Goal: Task Accomplishment & Management: Manage account settings

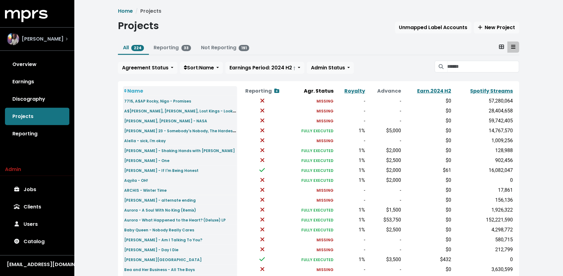
click at [35, 44] on div "[PERSON_NAME]" at bounding box center [35, 39] width 57 height 12
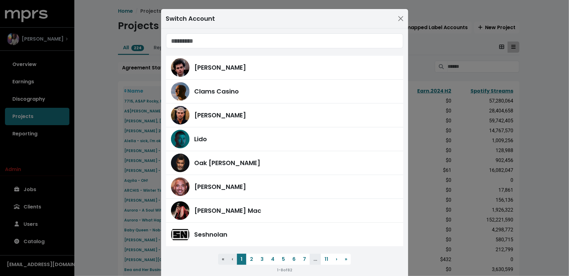
type input "*"
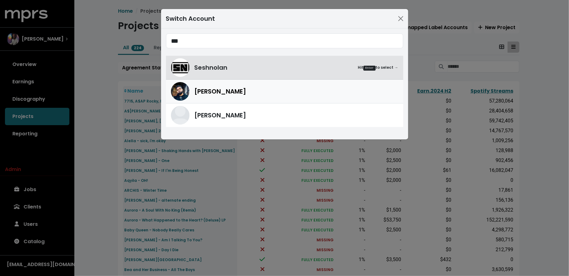
type input "***"
click at [215, 95] on span "Yung Lan" at bounding box center [220, 91] width 52 height 9
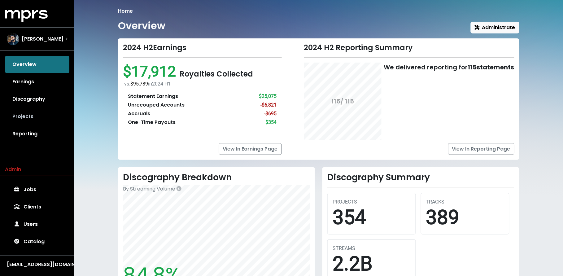
click at [55, 119] on link "Projects" at bounding box center [37, 116] width 64 height 17
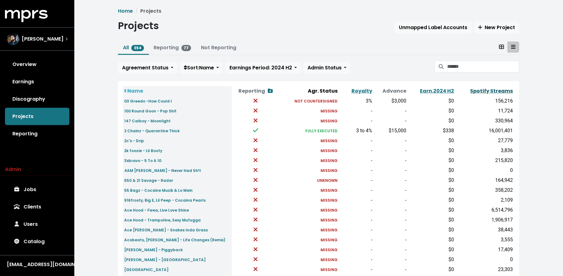
click at [499, 92] on link "Spotify Streams" at bounding box center [491, 90] width 43 height 7
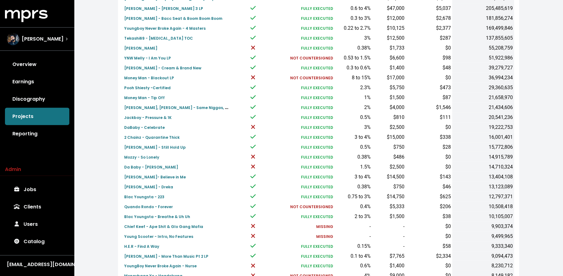
scroll to position [116, 0]
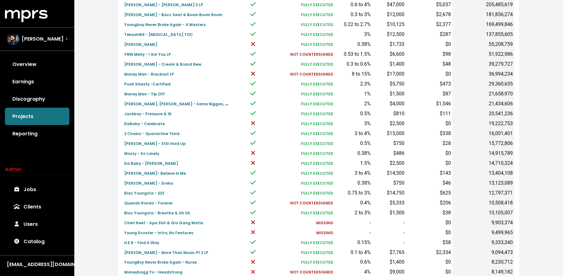
click at [255, 123] on icon at bounding box center [253, 123] width 4 height 4
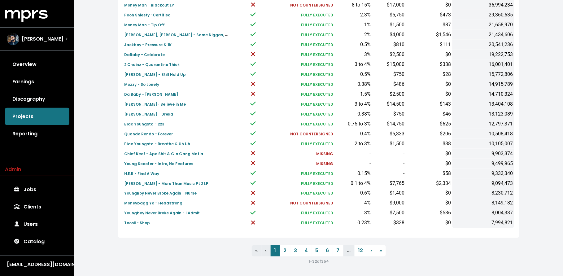
scroll to position [186, 0]
click at [286, 253] on link "2" at bounding box center [285, 250] width 11 height 11
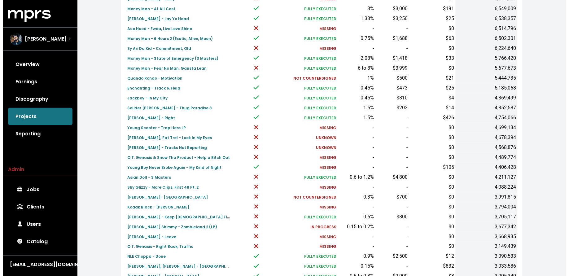
scroll to position [186, 0]
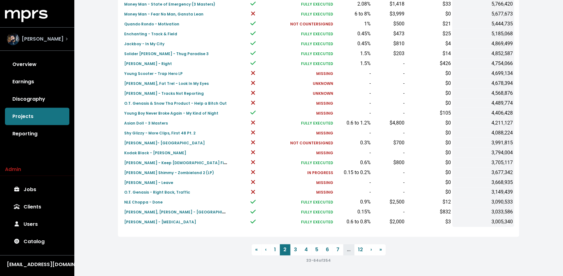
click at [29, 36] on span "Yung Lan" at bounding box center [43, 38] width 42 height 7
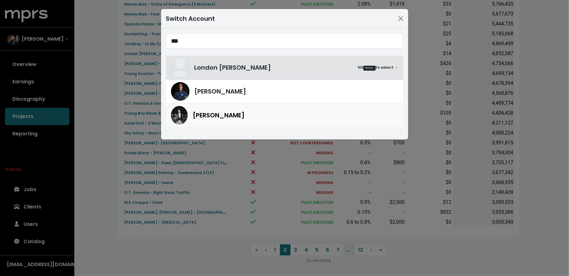
type input "***"
click at [205, 120] on span "Don Mills" at bounding box center [219, 115] width 52 height 9
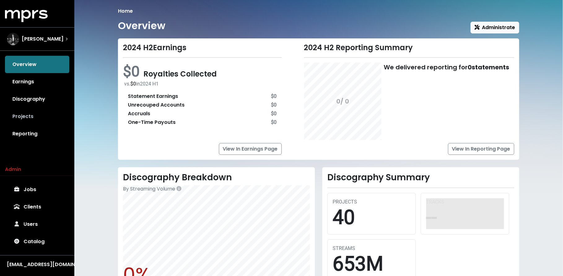
click at [43, 113] on link "Projects" at bounding box center [37, 116] width 64 height 17
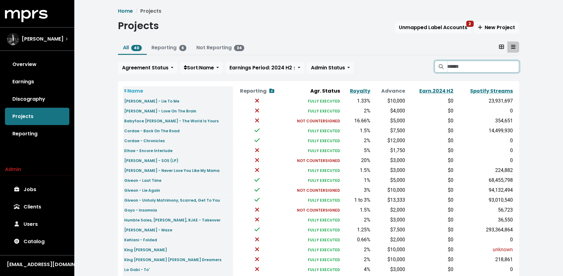
click at [466, 66] on input "Search projects" at bounding box center [484, 67] width 72 height 12
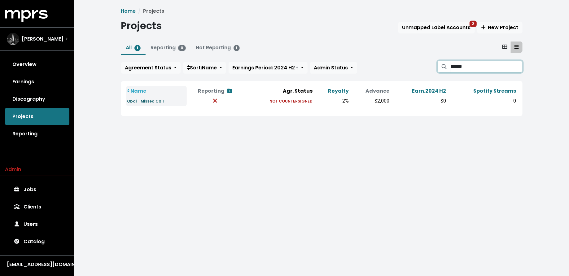
type input "******"
click at [156, 101] on small "Obai - Missed Call" at bounding box center [145, 100] width 37 height 5
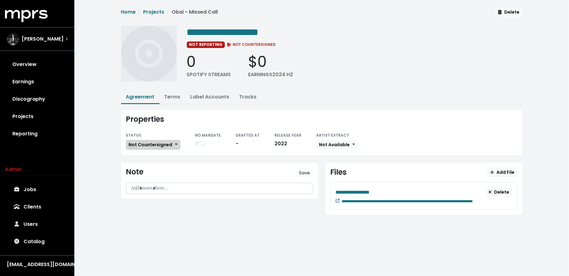
click at [167, 145] on span "Not Countersigned" at bounding box center [151, 145] width 44 height 6
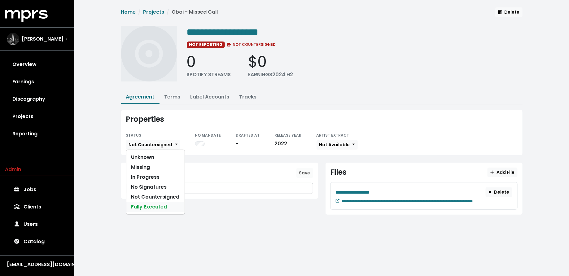
click at [164, 204] on link "Fully Executed" at bounding box center [155, 207] width 58 height 10
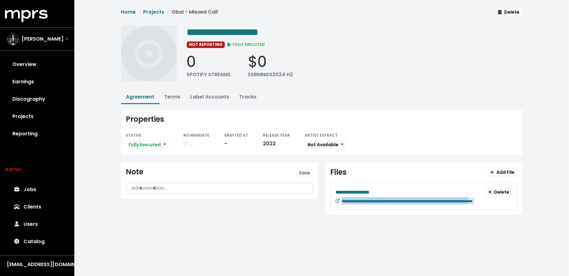
click at [514, 203] on div "**********" at bounding box center [423, 196] width 187 height 28
paste span "Edit value"
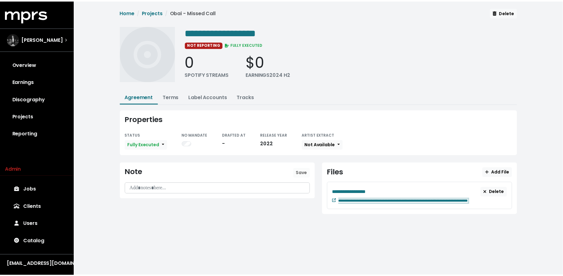
scroll to position [0, 7]
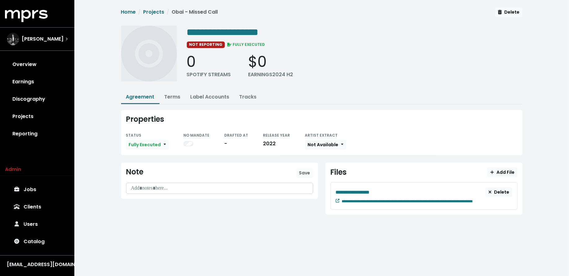
click at [419, 232] on html "**********" at bounding box center [284, 116] width 569 height 232
click at [34, 111] on link "Projects" at bounding box center [37, 116] width 64 height 17
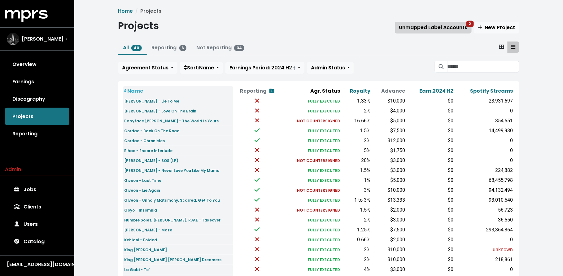
click at [400, 26] on button "Unmapped Label Accounts 2" at bounding box center [433, 28] width 76 height 12
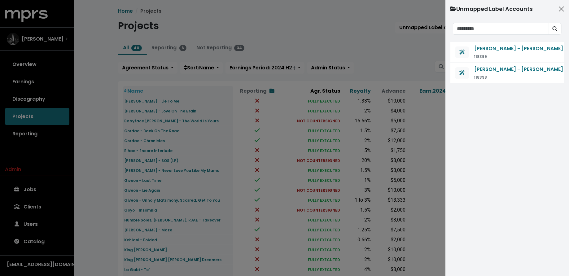
click at [352, 37] on div at bounding box center [284, 138] width 569 height 276
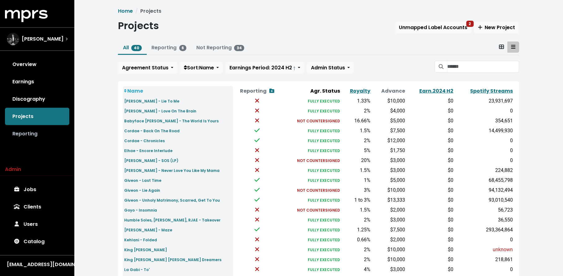
click at [48, 132] on link "Reporting" at bounding box center [37, 133] width 64 height 17
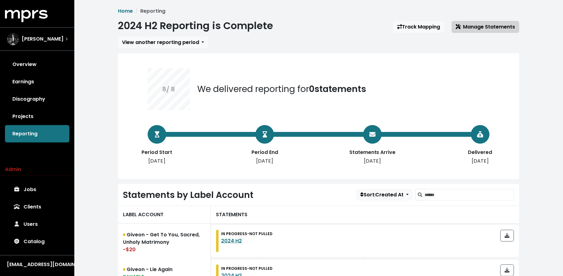
click at [479, 31] on button "Manage Statements" at bounding box center [486, 27] width 68 height 12
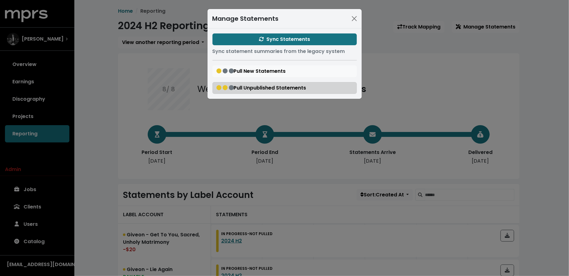
click at [259, 91] on span "Pull Unpublished Statements" at bounding box center [261, 87] width 90 height 7
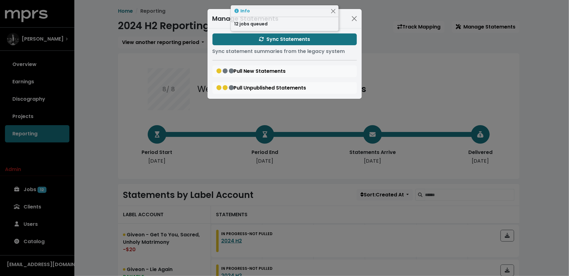
click at [108, 113] on div "Manage Statements Sync Statements Sync statement summaries from the legacy syst…" at bounding box center [284, 138] width 569 height 276
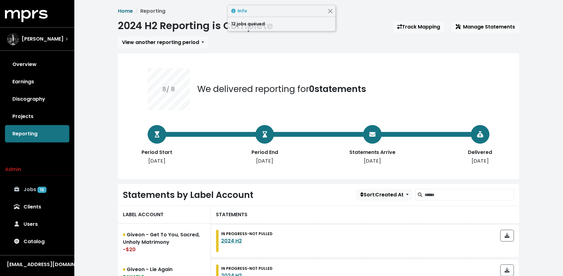
click at [48, 185] on link "Jobs 12" at bounding box center [37, 189] width 64 height 17
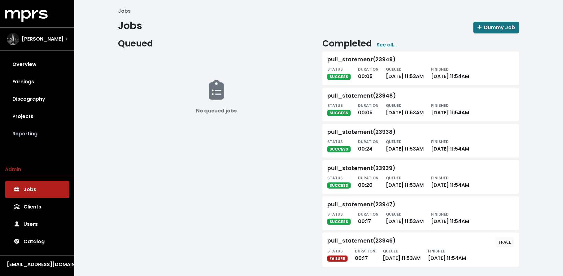
click at [37, 133] on link "Reporting" at bounding box center [37, 133] width 64 height 17
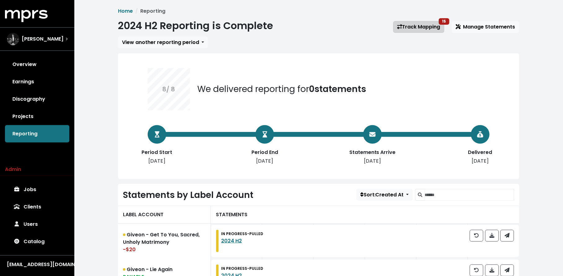
click at [407, 23] on link "Track Mapping 15" at bounding box center [418, 27] width 51 height 12
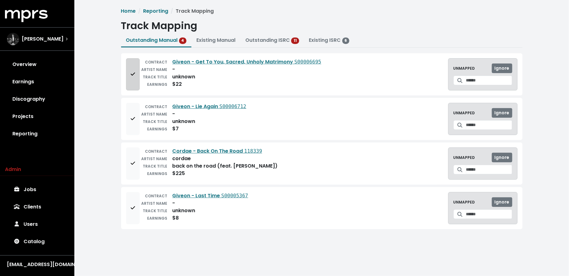
click at [127, 73] on button "Add to mapping queue" at bounding box center [133, 74] width 14 height 32
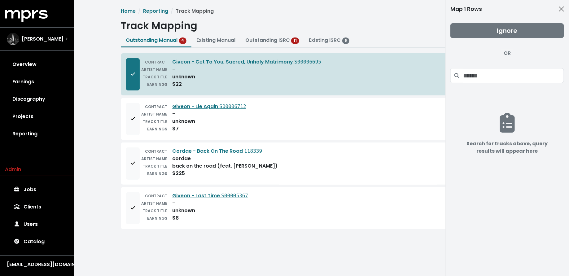
click at [121, 104] on div "CONTRACT Giveon - Lie Again S00006712 ARTIST NAME - TRACK TITLE unknown EARNING…" at bounding box center [321, 119] width 401 height 42
click at [124, 110] on div "CONTRACT Giveon - Lie Again S00006712 ARTIST NAME - TRACK TITLE unknown EARNING…" at bounding box center [321, 119] width 401 height 42
drag, startPoint x: 125, startPoint y: 132, endPoint x: 125, endPoint y: 136, distance: 4.4
click at [124, 132] on div "CONTRACT Giveon - Lie Again S00006712 ARTIST NAME - TRACK TITLE unknown EARNING…" at bounding box center [321, 119] width 401 height 42
click at [132, 118] on icon "Add to mapping queue" at bounding box center [133, 118] width 4 height 5
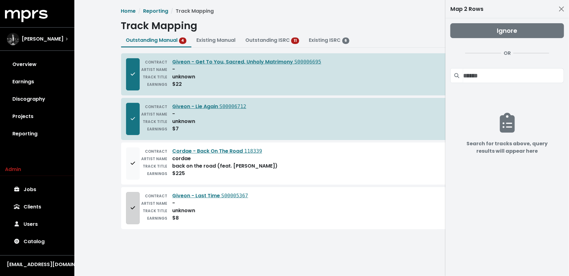
click at [128, 213] on button "Add to mapping queue" at bounding box center [133, 208] width 14 height 32
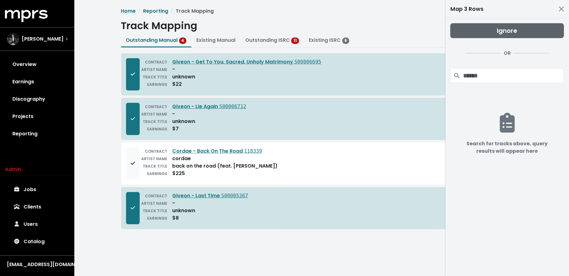
click at [468, 30] on button "Ignore" at bounding box center [507, 30] width 114 height 15
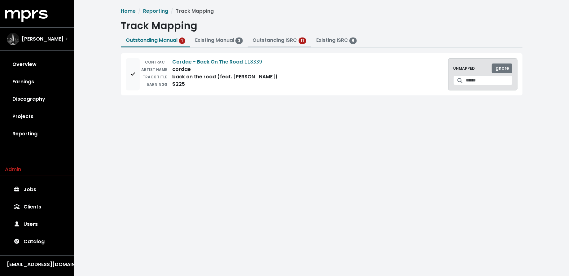
click at [280, 42] on link "Outstanding ISRC" at bounding box center [275, 40] width 45 height 7
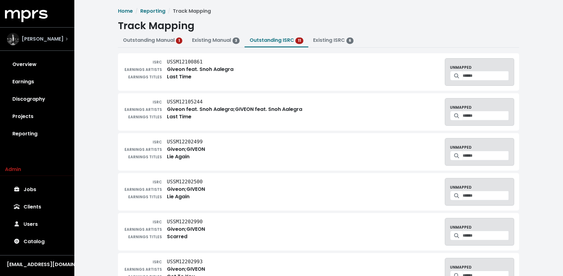
click at [43, 44] on div "Don Mills" at bounding box center [35, 39] width 57 height 12
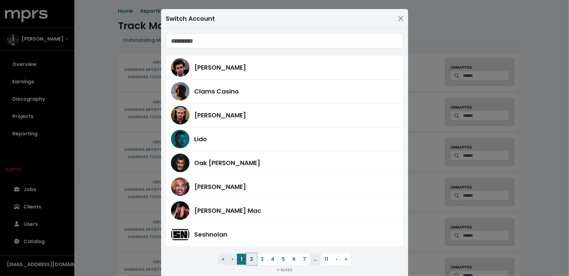
click at [253, 260] on button "2" at bounding box center [251, 259] width 11 height 11
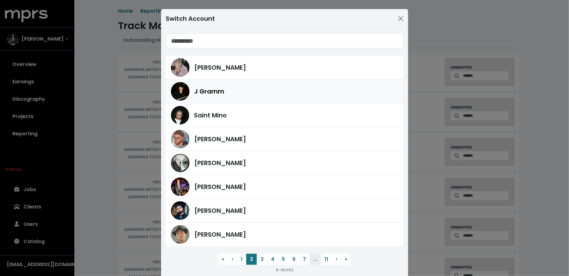
click at [231, 97] on div "J Gramm" at bounding box center [284, 91] width 227 height 19
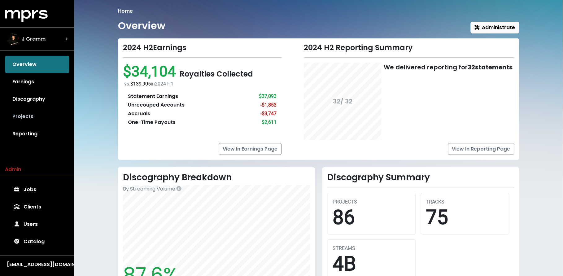
click at [55, 116] on link "Projects" at bounding box center [37, 116] width 64 height 17
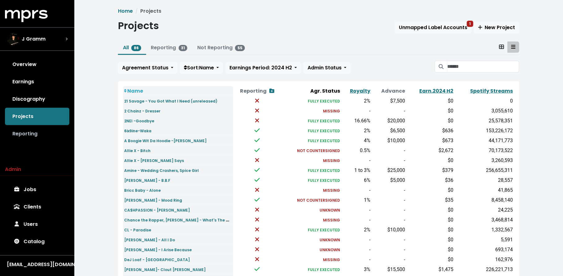
click at [50, 133] on link "Reporting" at bounding box center [37, 133] width 64 height 17
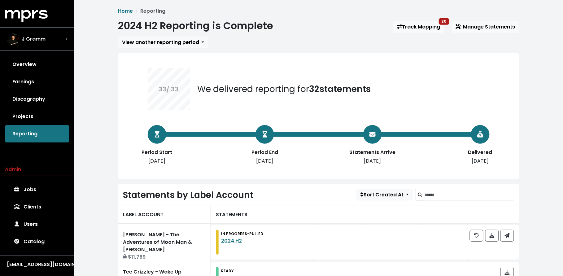
click at [413, 28] on link "Track Mapping 20" at bounding box center [418, 27] width 51 height 12
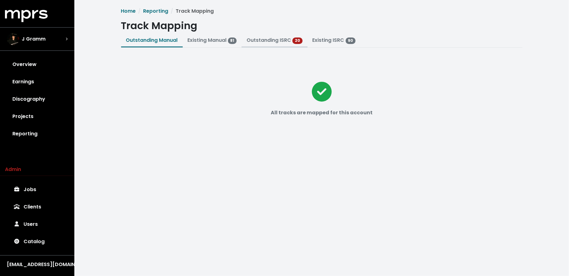
click at [281, 40] on link "Outstanding ISRC" at bounding box center [269, 40] width 45 height 7
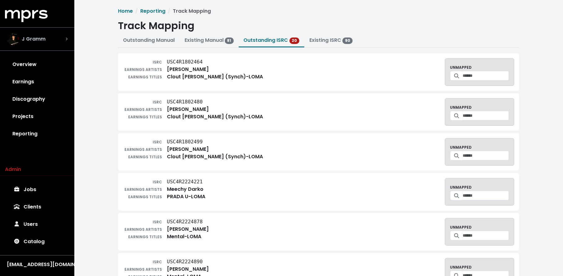
click at [56, 45] on div "J Gramm" at bounding box center [37, 39] width 61 height 12
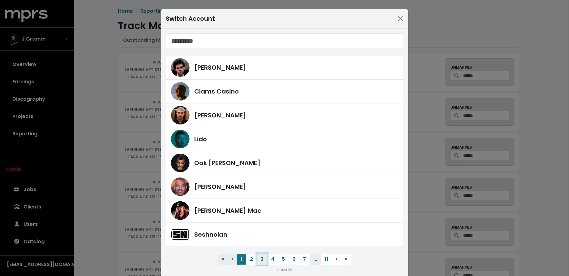
click at [260, 262] on button "3" at bounding box center [262, 259] width 11 height 11
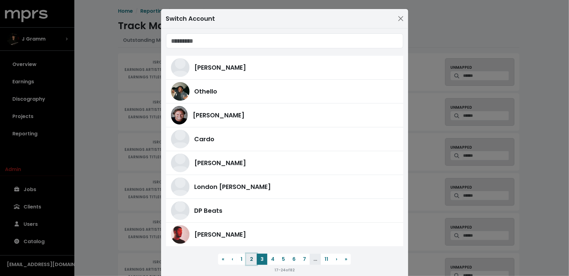
click at [250, 261] on button "2" at bounding box center [251, 259] width 11 height 11
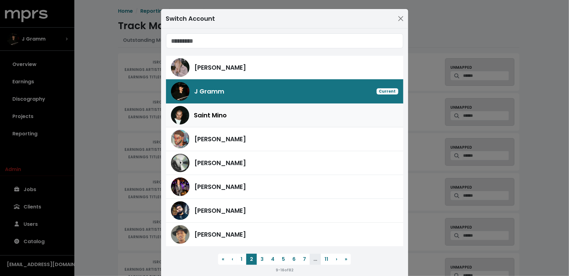
click at [248, 116] on div "Saint Mino" at bounding box center [296, 115] width 204 height 9
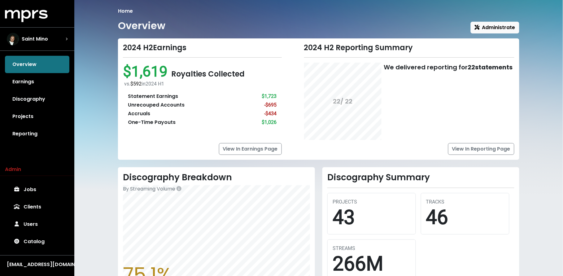
click at [45, 131] on link "Reporting" at bounding box center [37, 133] width 64 height 17
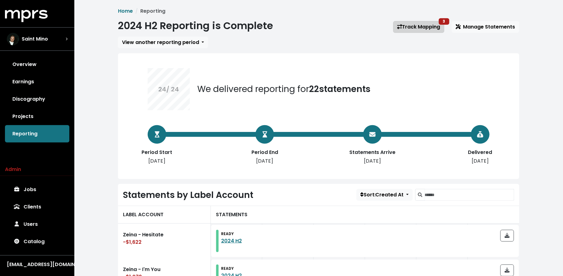
click at [412, 28] on link "Track Mapping 3" at bounding box center [418, 27] width 51 height 12
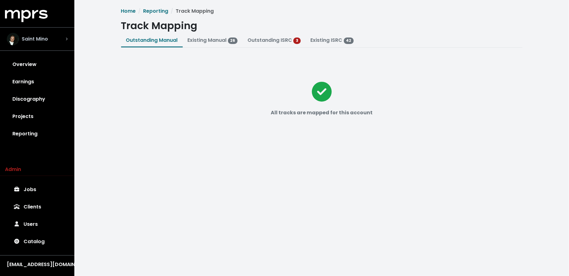
click at [37, 38] on span "Saint Mino" at bounding box center [35, 38] width 26 height 7
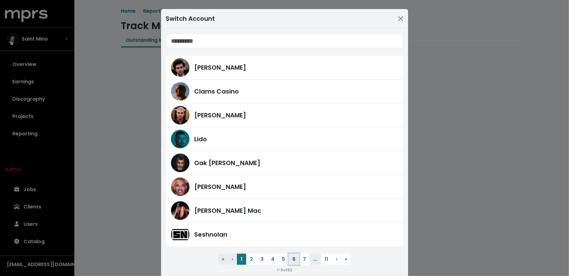
click at [289, 260] on button "6" at bounding box center [294, 259] width 11 height 11
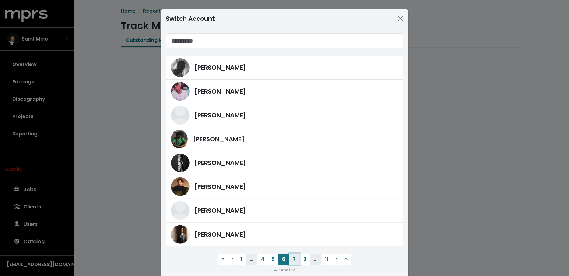
click at [293, 262] on button "7" at bounding box center [294, 259] width 11 height 11
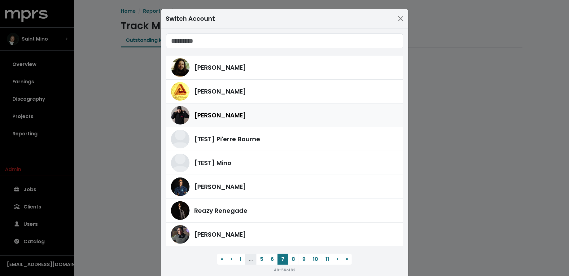
click at [211, 124] on div "Neil Ormandy" at bounding box center [284, 115] width 227 height 19
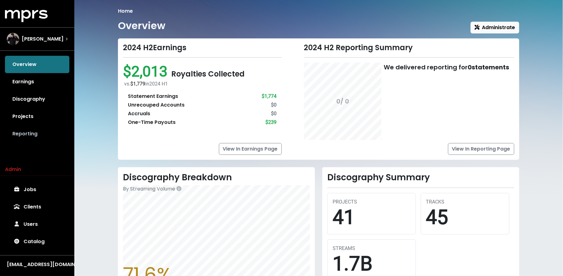
click at [48, 133] on link "Reporting" at bounding box center [37, 133] width 64 height 17
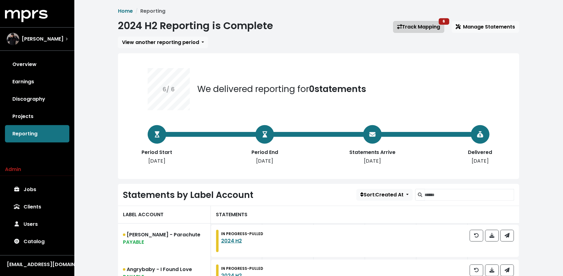
click at [400, 27] on icon at bounding box center [399, 26] width 5 height 5
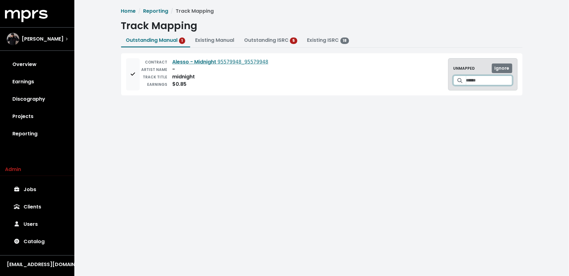
click at [469, 76] on input "Search for a track to map to" at bounding box center [489, 81] width 46 height 10
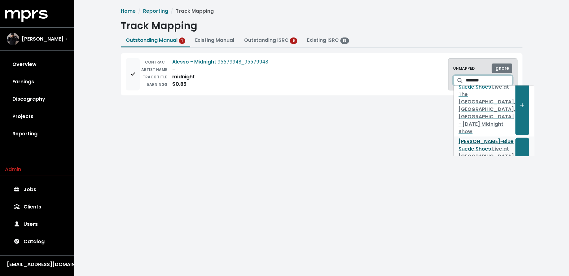
scroll to position [630, 0]
type input "********"
click at [243, 63] on tt "95579948_95579948" at bounding box center [243, 62] width 51 height 6
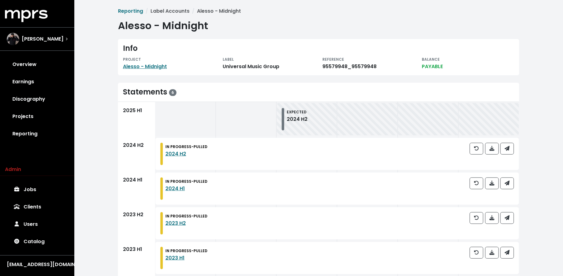
click at [149, 62] on div "PROJECT" at bounding box center [169, 58] width 92 height 7
click at [152, 66] on link "Alesso - Midnight" at bounding box center [145, 66] width 44 height 7
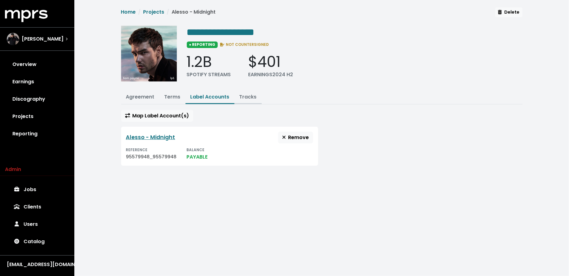
click at [241, 95] on link "Tracks" at bounding box center [247, 96] width 17 height 7
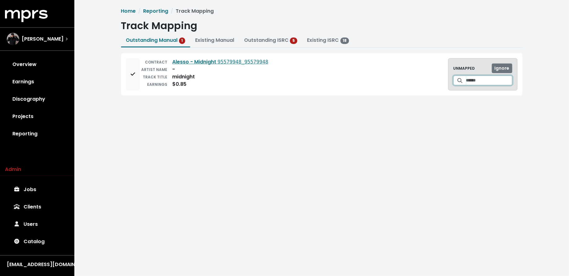
click at [466, 81] on input "Search for a track to map to" at bounding box center [489, 81] width 46 height 10
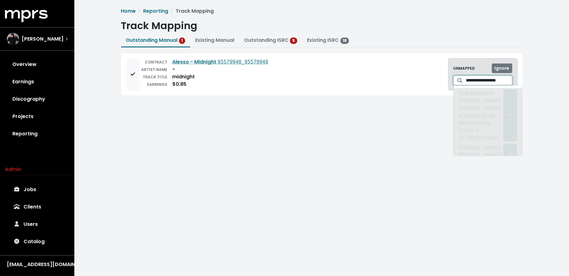
scroll to position [0, 1]
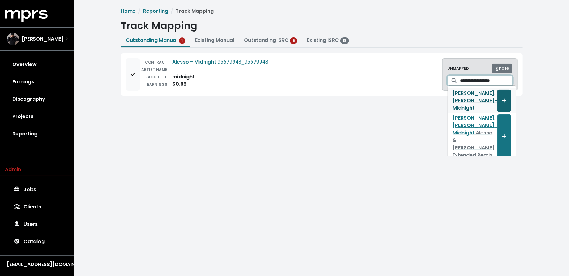
type input "**********"
click at [497, 102] on button "Create track mapping" at bounding box center [504, 101] width 14 height 22
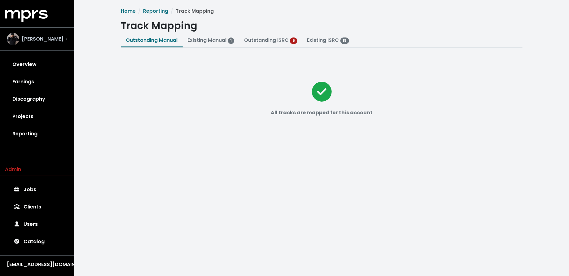
click at [63, 43] on div "Neil Ormandy" at bounding box center [37, 39] width 61 height 12
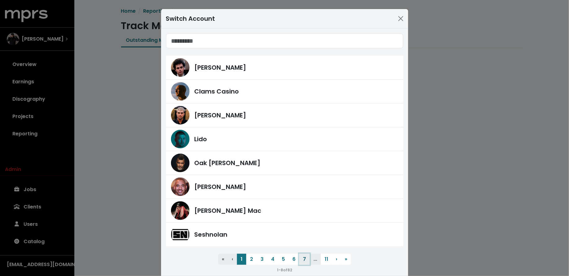
click at [299, 261] on button "7" at bounding box center [304, 259] width 11 height 11
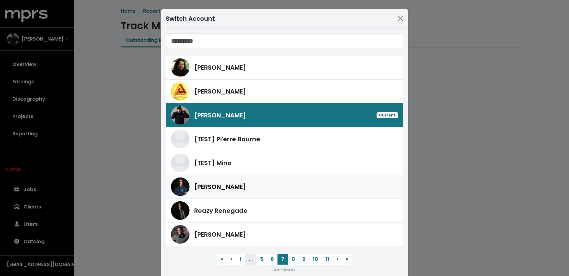
click at [273, 194] on div "Donnie Scantz" at bounding box center [284, 186] width 227 height 19
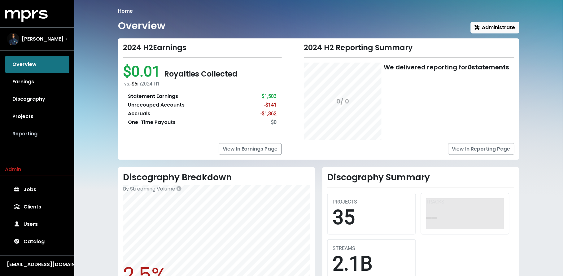
click at [59, 134] on link "Reporting" at bounding box center [37, 133] width 64 height 17
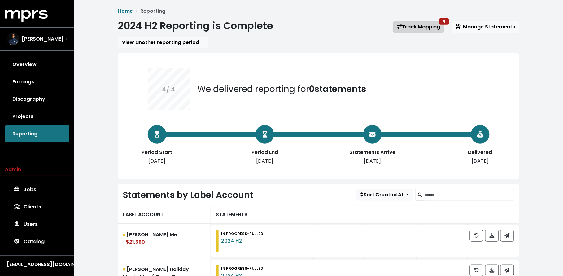
click at [404, 28] on link "Track Mapping 4" at bounding box center [418, 27] width 51 height 12
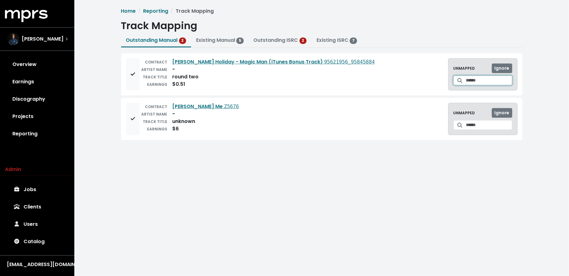
click at [476, 84] on input "Search for a track to map to" at bounding box center [489, 81] width 46 height 10
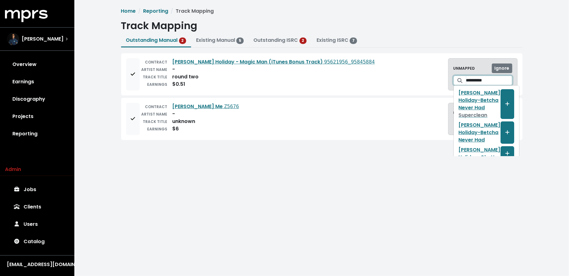
type input "**********"
drag, startPoint x: 125, startPoint y: 76, endPoint x: 133, endPoint y: 122, distance: 46.5
click at [126, 76] on button "Add to mapping queue" at bounding box center [133, 74] width 14 height 32
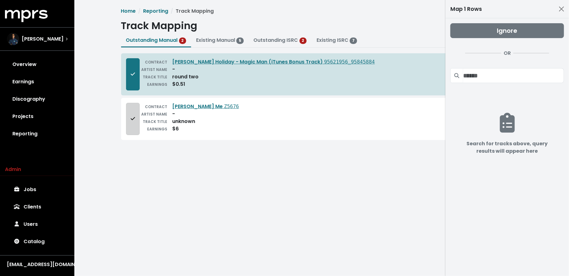
click at [132, 127] on button "Add to mapping queue" at bounding box center [133, 119] width 14 height 32
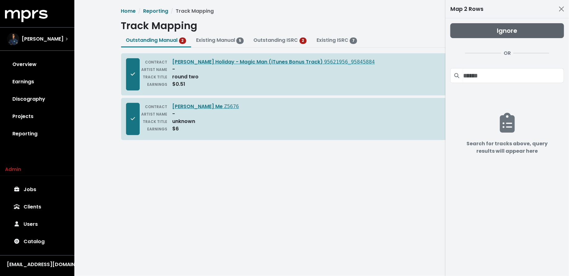
click at [496, 31] on button "Ignore" at bounding box center [507, 30] width 114 height 15
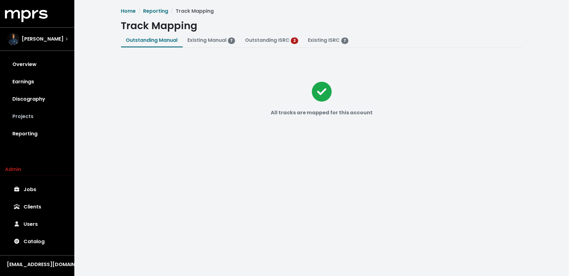
click at [22, 118] on link "Projects" at bounding box center [37, 116] width 64 height 17
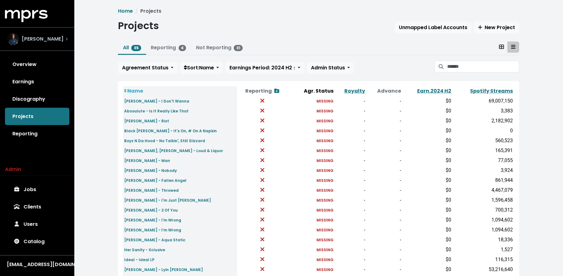
click at [17, 35] on img "Select account" at bounding box center [13, 39] width 12 height 12
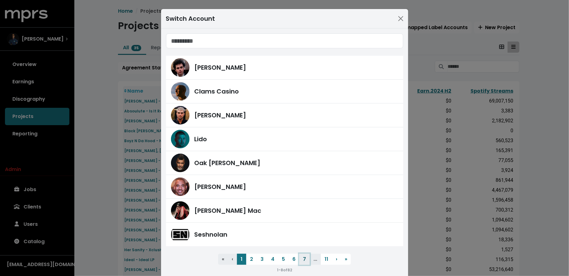
click at [301, 256] on button "7" at bounding box center [304, 259] width 11 height 11
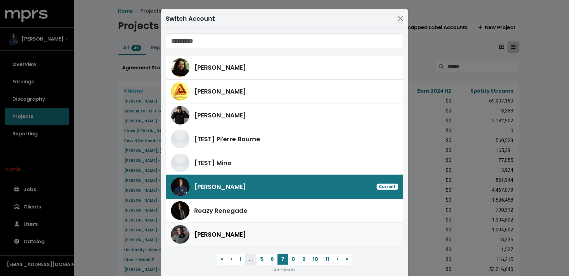
click at [269, 239] on div "Ben Thomas" at bounding box center [296, 234] width 204 height 9
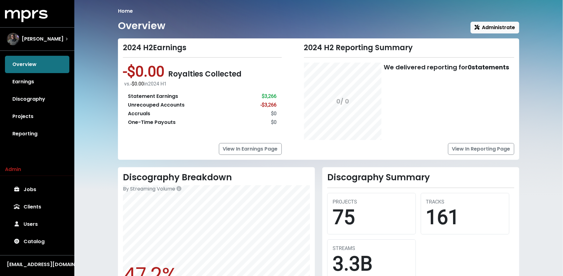
click at [49, 131] on link "Reporting" at bounding box center [37, 133] width 64 height 17
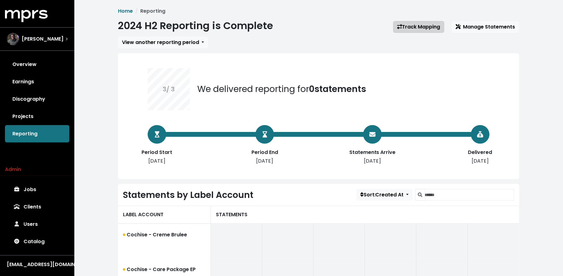
click at [430, 29] on link "Track Mapping" at bounding box center [418, 27] width 51 height 12
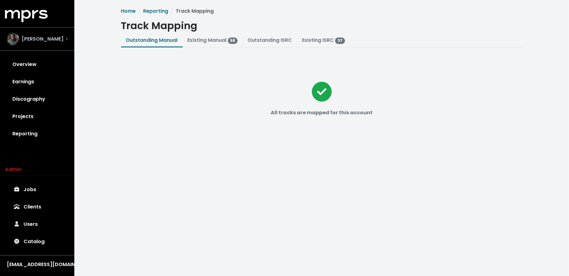
click at [33, 42] on span "Ben Thomas" at bounding box center [43, 38] width 42 height 7
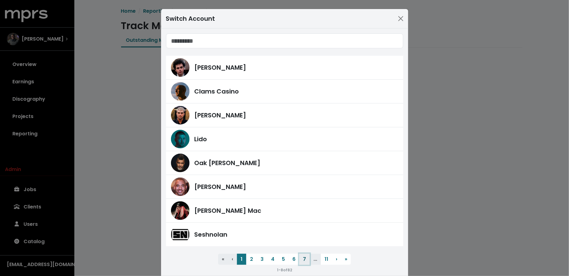
click at [300, 260] on button "7" at bounding box center [304, 259] width 11 height 11
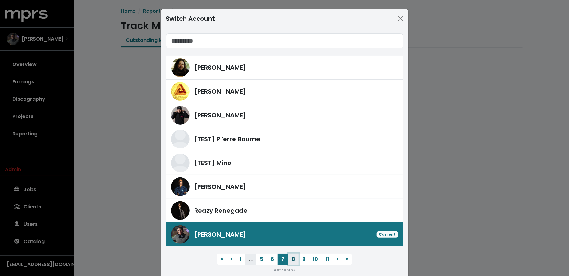
click at [288, 262] on button "8" at bounding box center [293, 259] width 11 height 11
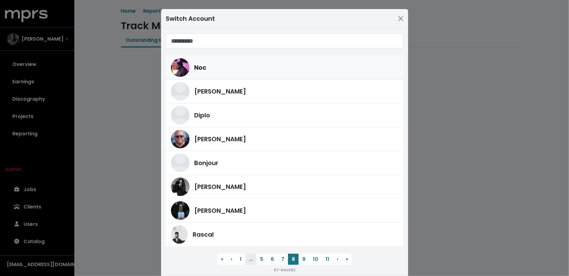
drag, startPoint x: 221, startPoint y: 74, endPoint x: 123, endPoint y: 81, distance: 98.5
click at [221, 74] on div "Noc" at bounding box center [284, 67] width 227 height 19
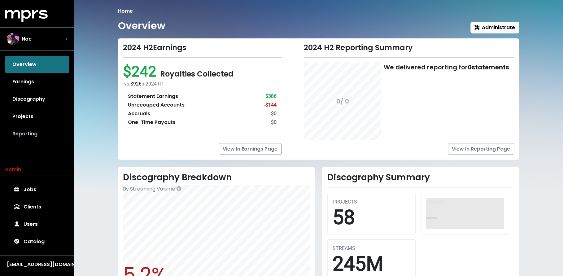
click at [29, 135] on link "Reporting" at bounding box center [37, 133] width 64 height 17
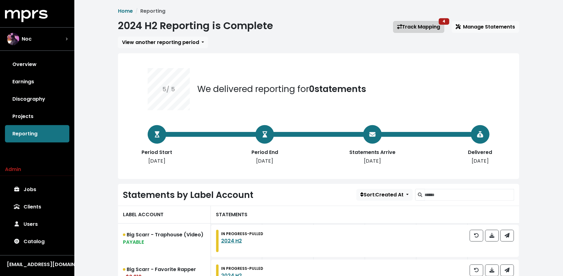
click at [429, 32] on link "Track Mapping 4" at bounding box center [418, 27] width 51 height 12
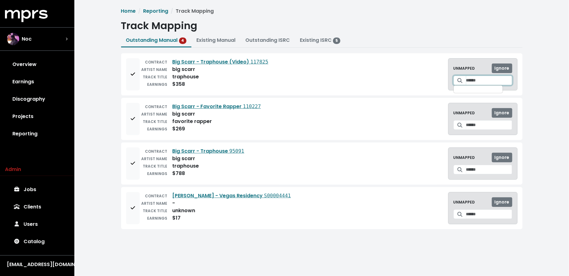
click at [491, 83] on input "Search for a track to map to" at bounding box center [489, 81] width 46 height 10
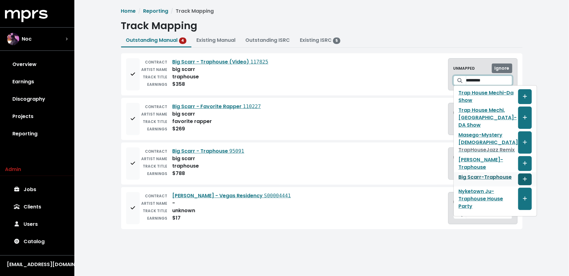
type input "*********"
click at [523, 181] on icon "Create track mapping" at bounding box center [525, 179] width 4 height 5
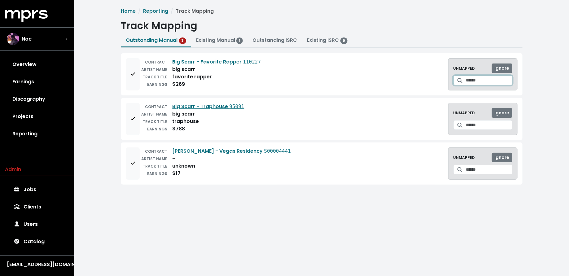
click at [466, 79] on input "Search for a track to map to" at bounding box center [489, 81] width 46 height 10
type input "**********"
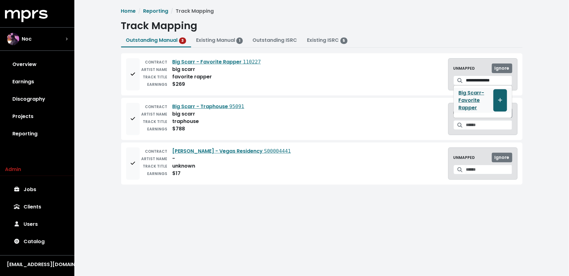
click at [498, 97] on span "Create track mapping" at bounding box center [500, 100] width 4 height 7
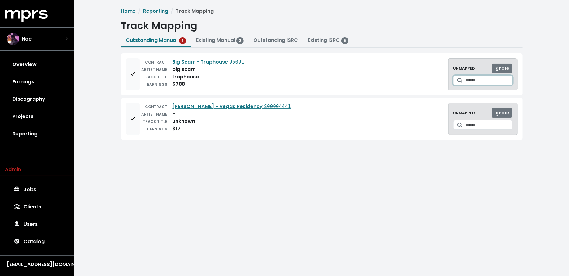
click at [457, 78] on icon at bounding box center [459, 80] width 5 height 5
click at [466, 80] on input "Search for a track to map to" at bounding box center [489, 81] width 46 height 10
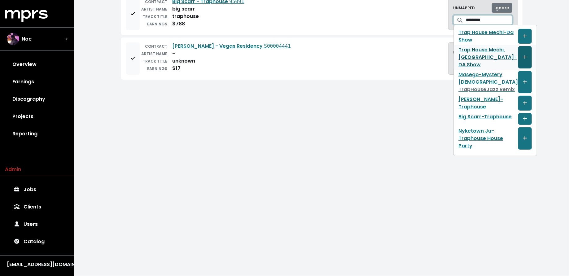
scroll to position [86, 0]
type input "*********"
click at [518, 115] on button "Create track mapping" at bounding box center [525, 119] width 14 height 12
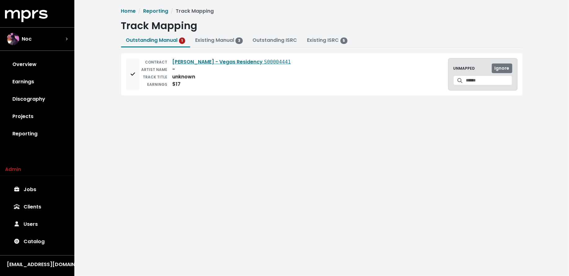
scroll to position [0, 0]
click at [133, 79] on button "Add to mapping queue" at bounding box center [133, 74] width 14 height 32
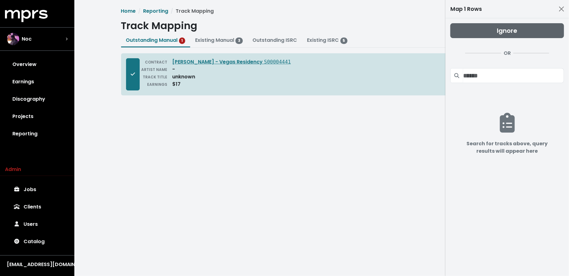
click at [505, 28] on span "Ignore" at bounding box center [507, 30] width 20 height 9
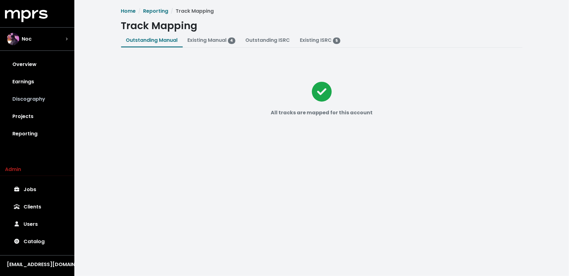
click at [37, 95] on link "Discography" at bounding box center [37, 98] width 64 height 17
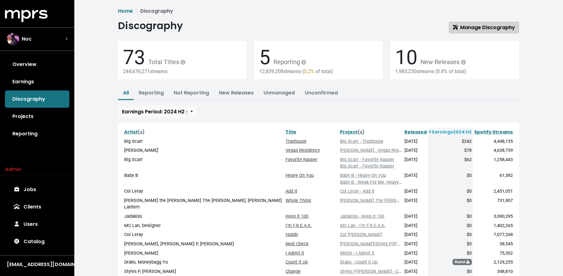
click at [473, 24] on span "Manage Discography" at bounding box center [484, 27] width 62 height 7
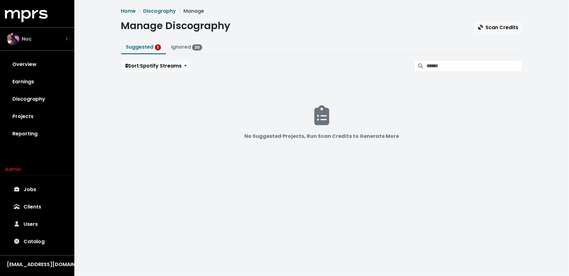
click at [65, 35] on div "Noc" at bounding box center [37, 39] width 61 height 12
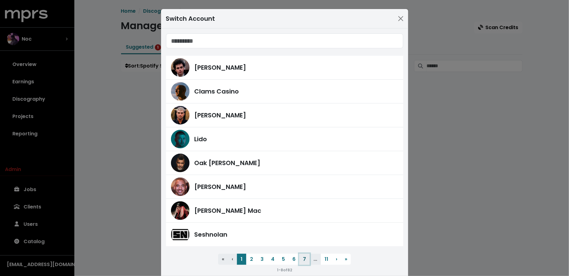
click at [301, 260] on button "7" at bounding box center [304, 259] width 11 height 11
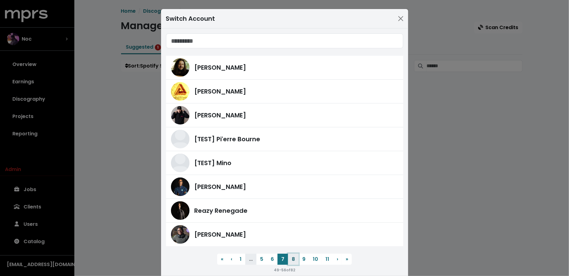
click at [294, 258] on button "8" at bounding box center [293, 259] width 11 height 11
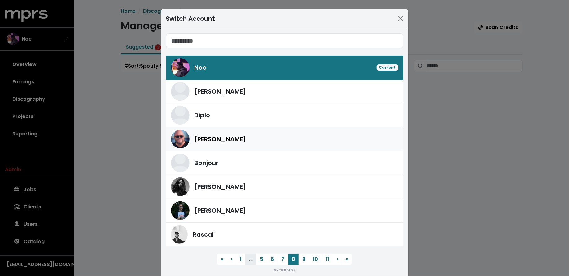
click at [267, 141] on div "Stuart Crichton" at bounding box center [296, 138] width 204 height 9
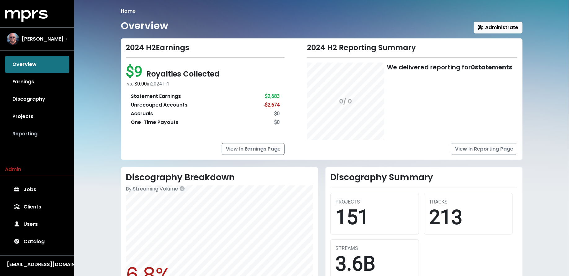
click at [33, 130] on link "Reporting" at bounding box center [37, 133] width 64 height 17
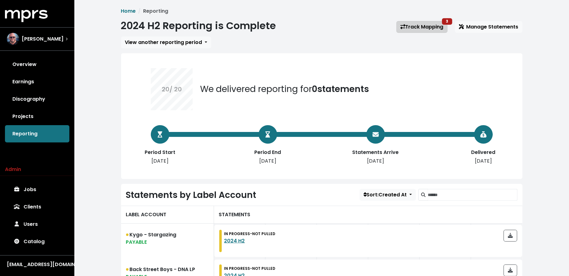
click at [411, 32] on link "Track Mapping 3" at bounding box center [421, 27] width 51 height 12
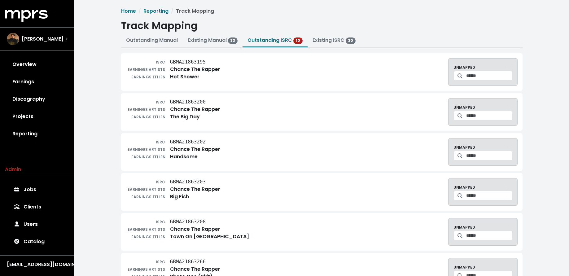
click at [44, 45] on div "[PERSON_NAME]" at bounding box center [37, 39] width 61 height 12
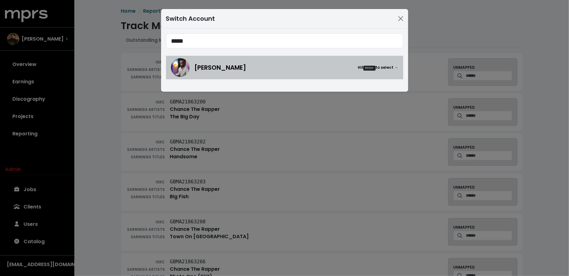
type input "*****"
click at [183, 65] on img at bounding box center [180, 67] width 19 height 19
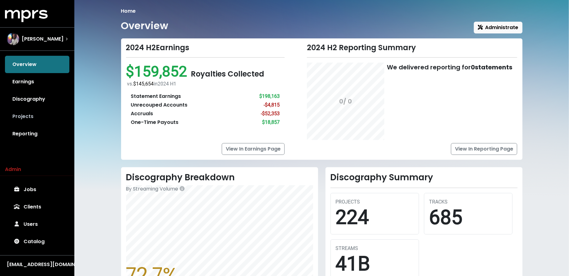
click at [37, 116] on link "Projects" at bounding box center [37, 116] width 64 height 17
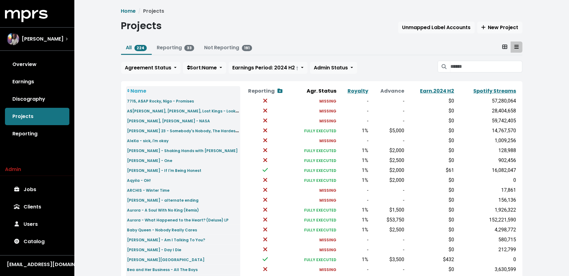
click at [153, 60] on div "All 224 Reporting 33 Not Reporting 191 Agreement Status Sort: Name Earnings Per…" at bounding box center [321, 58] width 401 height 35
click at [152, 68] on span "Agreement Status" at bounding box center [148, 67] width 46 height 7
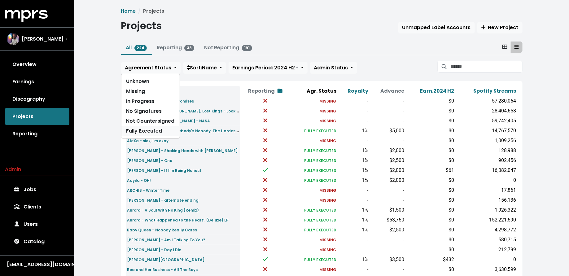
click at [151, 129] on link "Fully Executed" at bounding box center [150, 131] width 58 height 10
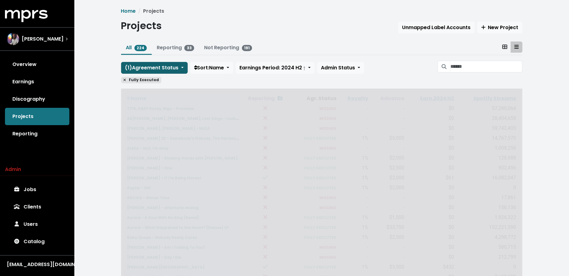
click at [157, 64] on span "( 1 ) Agreement Status" at bounding box center [152, 67] width 54 height 7
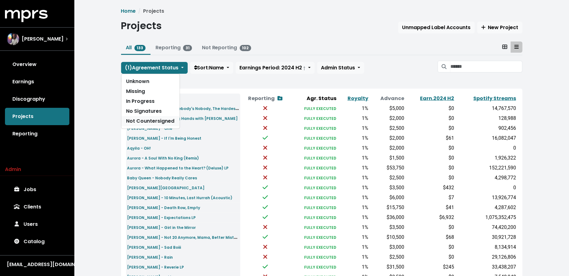
click at [157, 117] on link "Not Countersigned" at bounding box center [150, 121] width 58 height 10
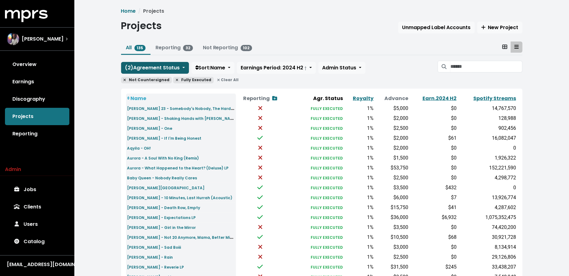
click at [158, 68] on span "( 2 ) Agreement Status" at bounding box center [152, 67] width 55 height 7
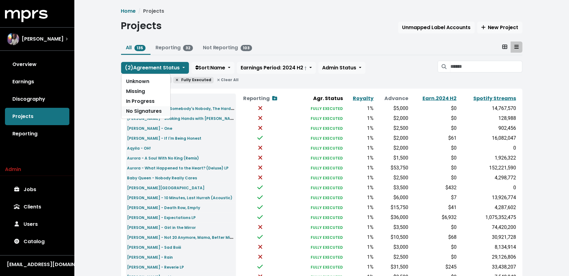
click at [154, 110] on link "No Signatures" at bounding box center [145, 111] width 49 height 10
